Goal: Navigation & Orientation: Find specific page/section

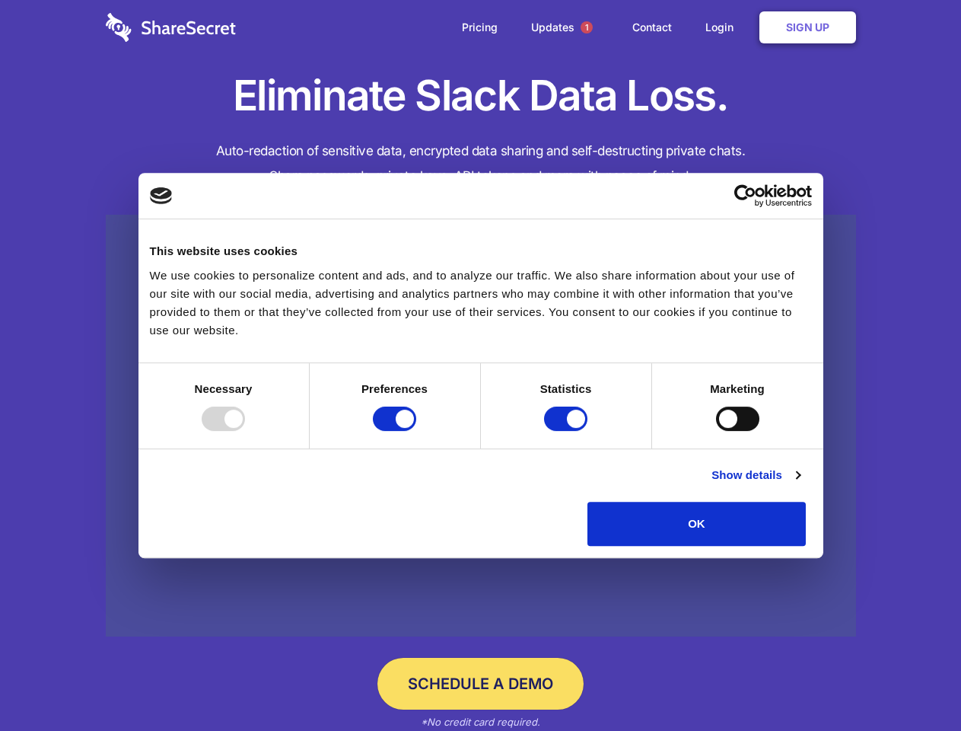
click at [245, 431] on div at bounding box center [223, 418] width 43 height 24
click at [416, 431] on input "Preferences" at bounding box center [394, 418] width 43 height 24
checkbox input "false"
click at [568, 431] on input "Statistics" at bounding box center [565, 418] width 43 height 24
checkbox input "false"
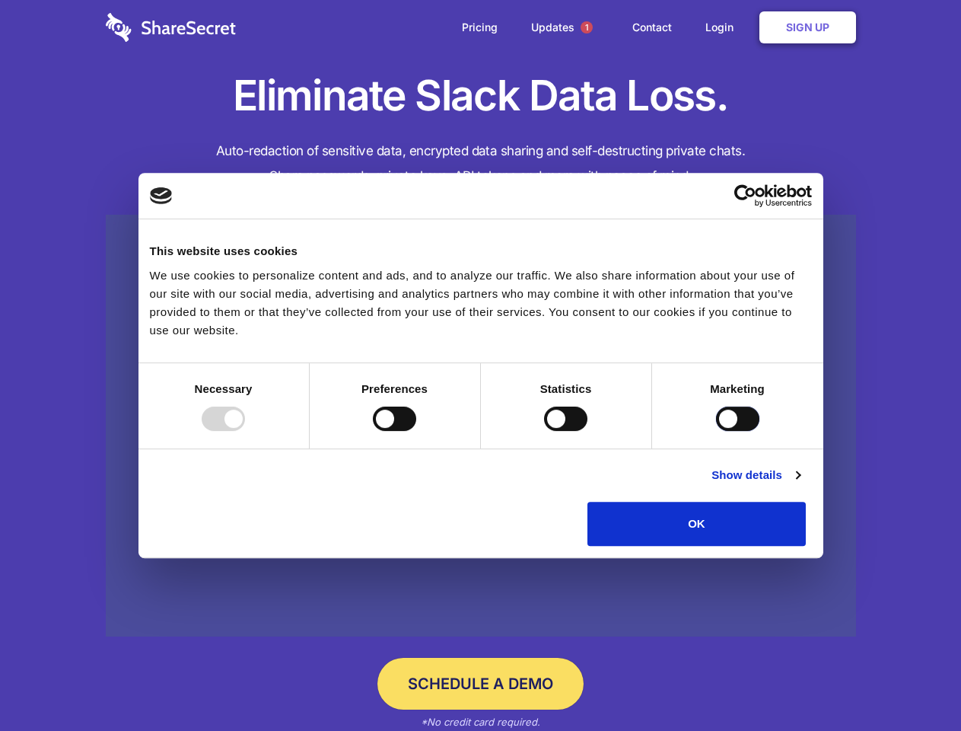
click at [716, 431] on input "Marketing" at bounding box center [737, 418] width 43 height 24
checkbox input "true"
click at [800, 484] on link "Show details" at bounding box center [756, 475] width 88 height 18
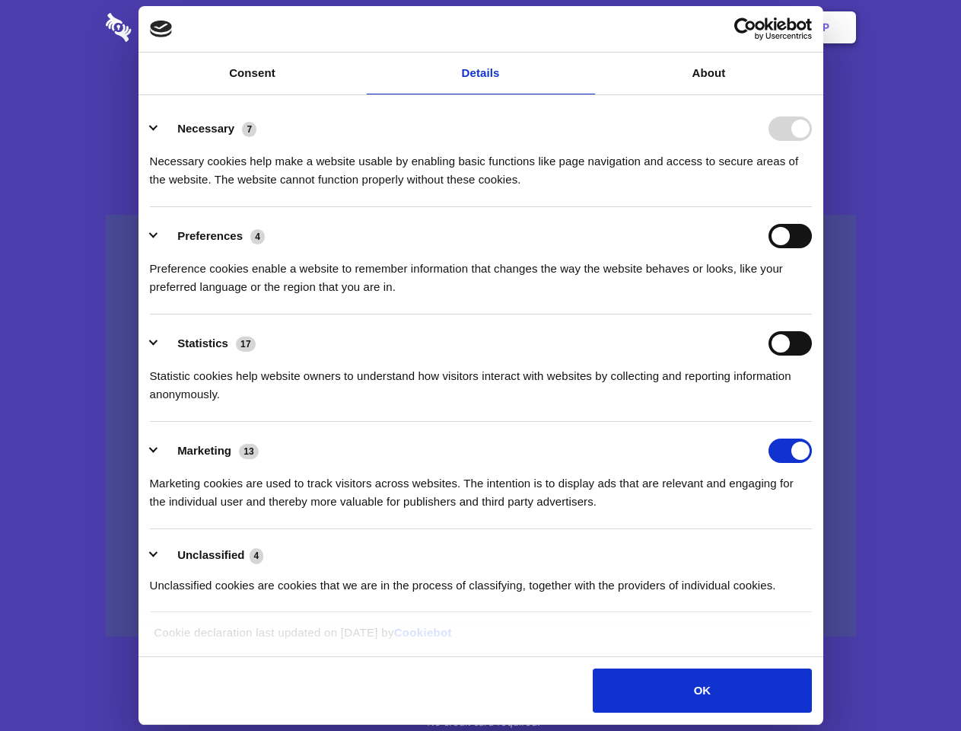
click at [812, 207] on li "Necessary 7 Necessary cookies help make a website usable by enabling basic func…" at bounding box center [481, 153] width 662 height 107
click at [586, 27] on span "1" at bounding box center [587, 27] width 12 height 12
